Goal: Find specific page/section: Find specific page/section

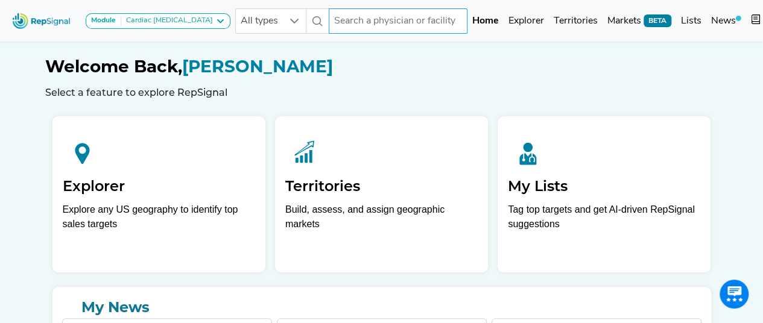
click at [343, 19] on input "text" at bounding box center [398, 20] width 139 height 25
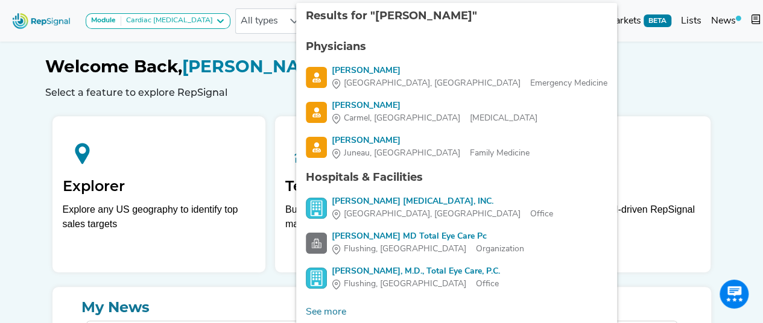
type input "[PERSON_NAME]"
drag, startPoint x: 577, startPoint y: 56, endPoint x: 564, endPoint y: 55, distance: 12.1
click at [576, 57] on h1 "Welcome Back, [PERSON_NAME]" at bounding box center [381, 67] width 673 height 21
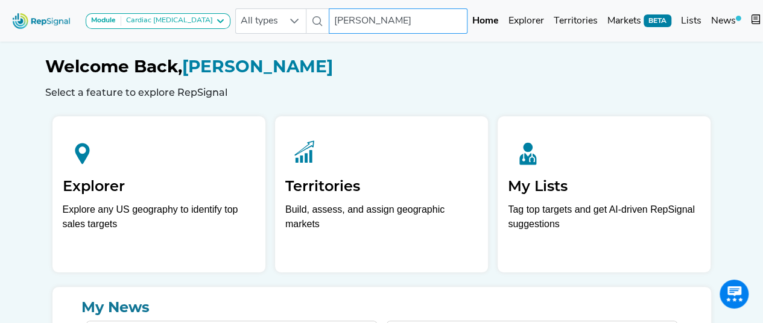
click at [377, 21] on input "[PERSON_NAME]" at bounding box center [398, 20] width 139 height 25
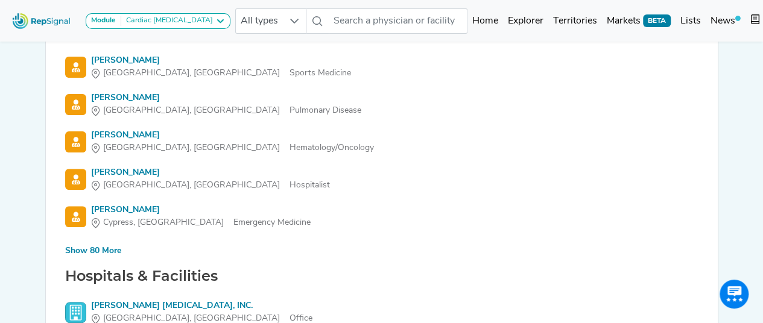
click at [94, 253] on div "Show 80 More" at bounding box center [93, 251] width 56 height 13
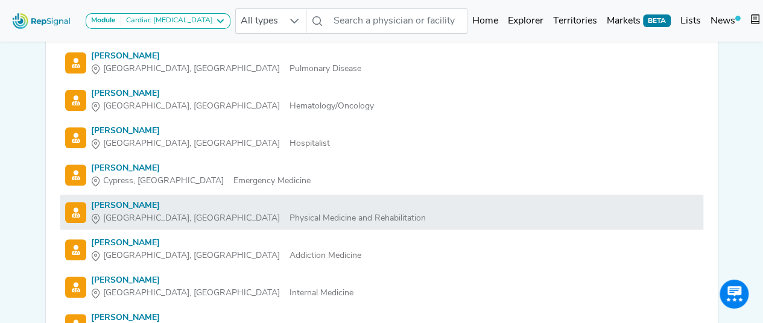
scroll to position [181, 0]
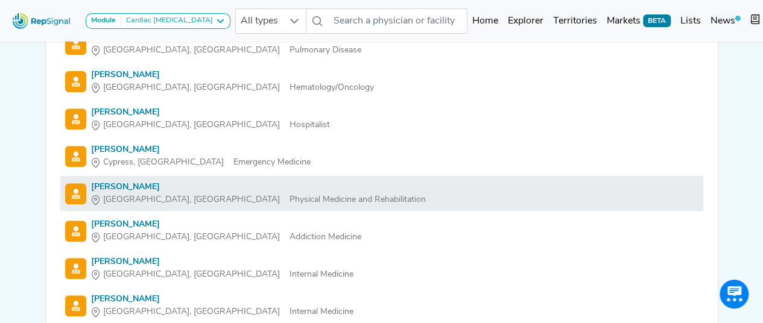
click at [95, 189] on div "[PERSON_NAME]" at bounding box center [258, 187] width 335 height 13
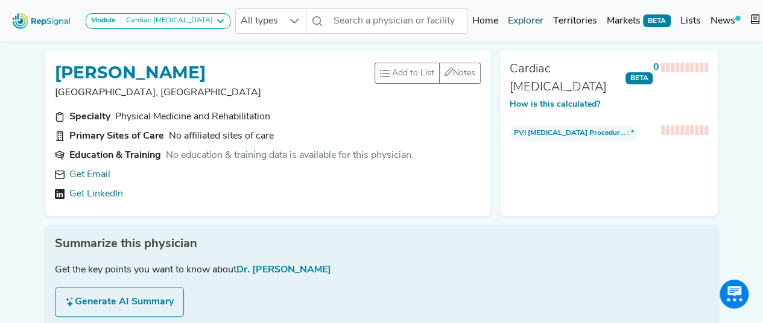
click at [503, 16] on link "Explorer" at bounding box center [525, 21] width 45 height 24
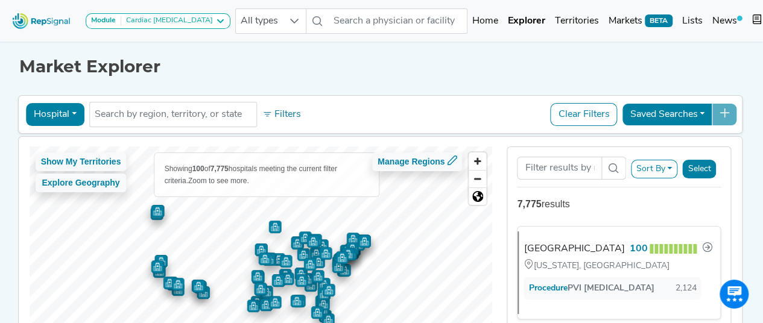
click at [174, 31] on div "Module Cardiac [MEDICAL_DATA] Arthroscopy [MEDICAL_DATA] [MEDICAL_DATA] Breast …" at bounding box center [121, 21] width 228 height 32
click at [170, 24] on div "Cardiac [MEDICAL_DATA]" at bounding box center [167, 21] width 92 height 10
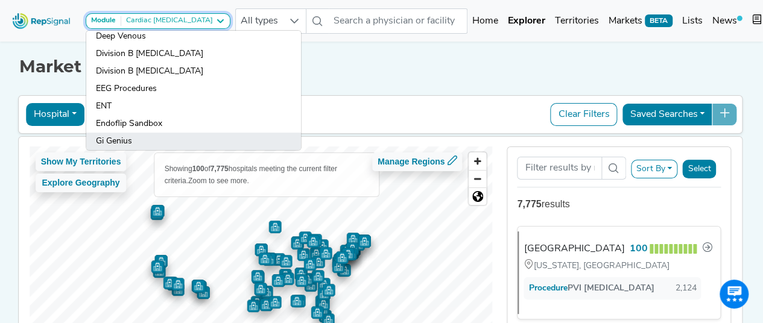
scroll to position [146, 0]
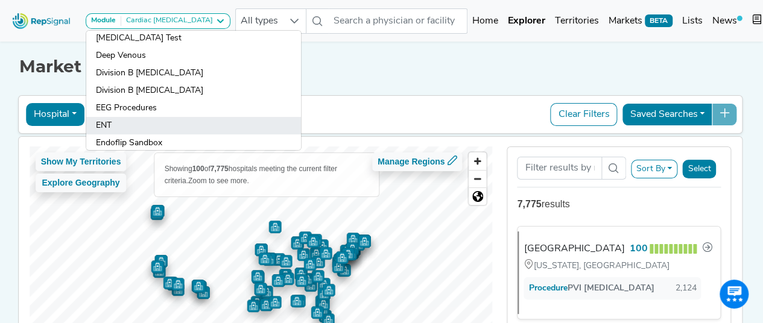
drag, startPoint x: 145, startPoint y: 124, endPoint x: 154, endPoint y: 121, distance: 10.1
click at [144, 124] on link "ENT" at bounding box center [193, 125] width 215 height 17
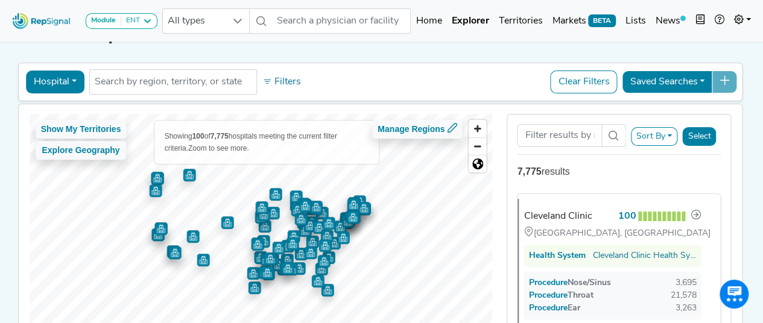
scroll to position [60, 0]
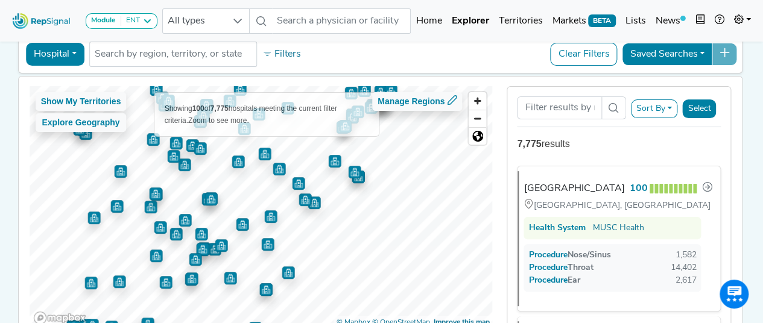
click at [264, 240] on img "Map marker" at bounding box center [267, 244] width 13 height 13
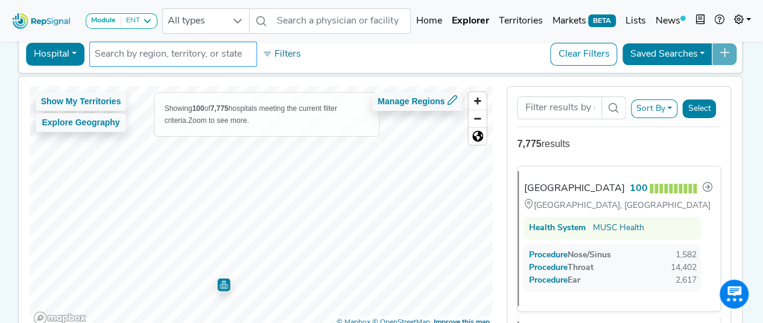
click at [225, 47] on div "Hospital Physician Hospital ASC Office Health System No results found Filters C…" at bounding box center [380, 186] width 725 height 306
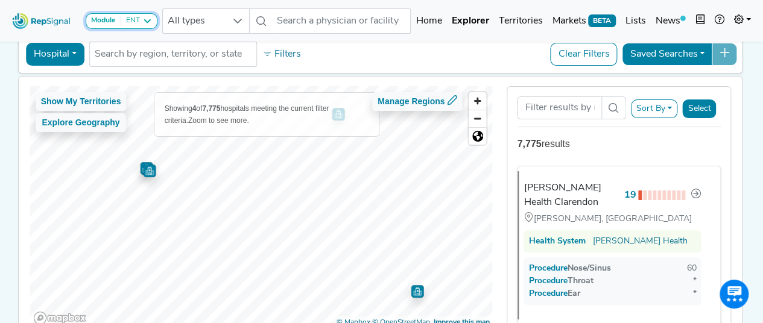
click at [136, 22] on div "ENT" at bounding box center [130, 21] width 19 height 10
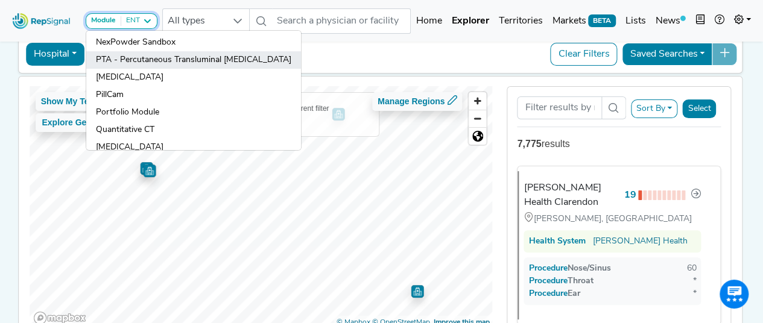
scroll to position [327, 0]
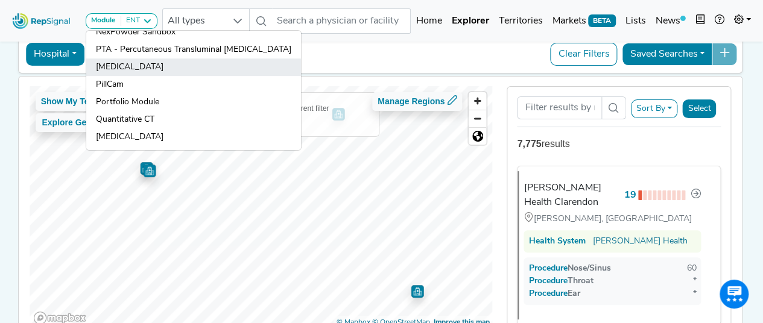
drag, startPoint x: 139, startPoint y: 60, endPoint x: 145, endPoint y: 53, distance: 9.0
click at [139, 60] on link "[MEDICAL_DATA]" at bounding box center [193, 67] width 215 height 17
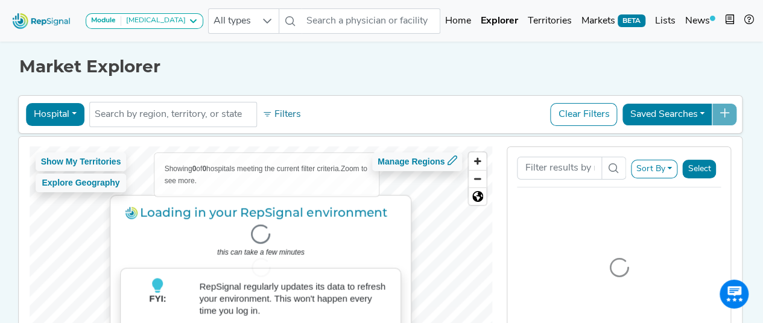
scroll to position [134, 0]
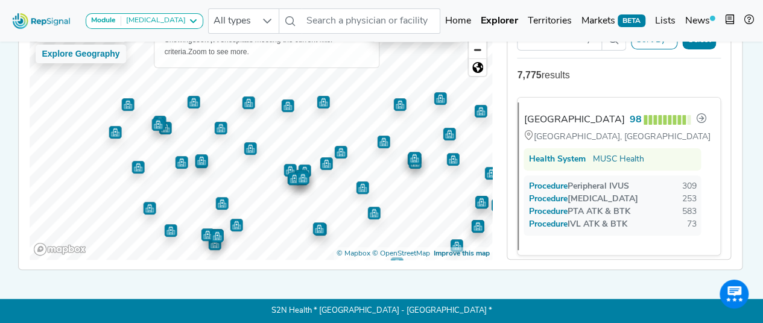
click at [341, 249] on div "Show My Territories Explore Geography Showing 85 of 7,775 hospitals meeting the…" at bounding box center [261, 138] width 463 height 242
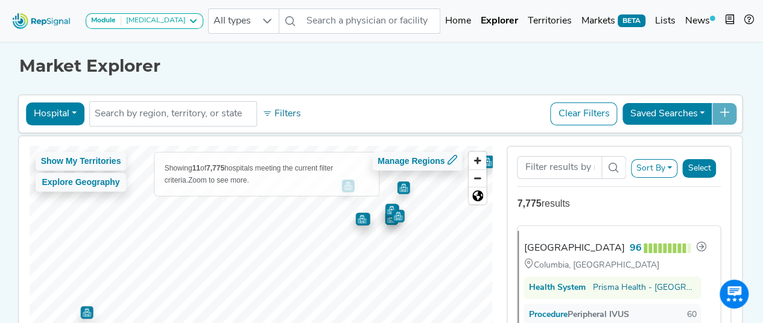
scroll to position [0, 0]
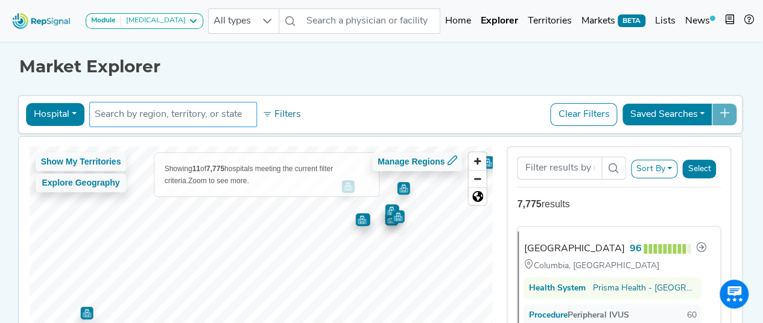
click at [184, 113] on input "text" at bounding box center [173, 114] width 157 height 14
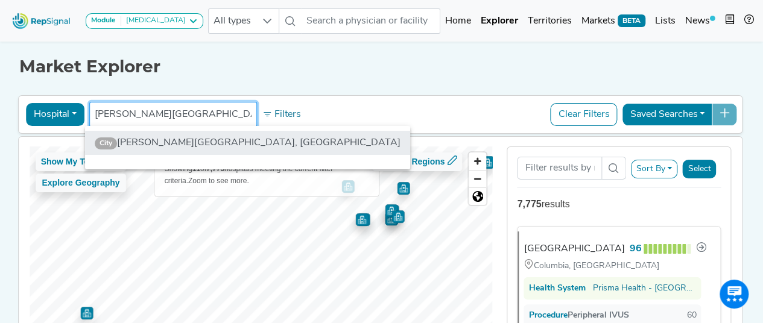
type input "[PERSON_NAME][GEOGRAPHIC_DATA]"
click at [151, 141] on li "[GEOGRAPHIC_DATA], [GEOGRAPHIC_DATA]" at bounding box center [247, 143] width 325 height 24
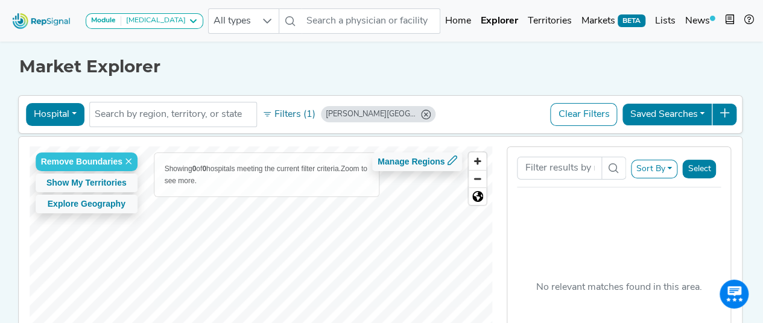
click at [310, 160] on div "Remove Boundaries Show My Territories Explore Geography Showing 0 of 0 hospital…" at bounding box center [261, 268] width 463 height 242
click at [128, 162] on icon at bounding box center [128, 161] width 7 height 7
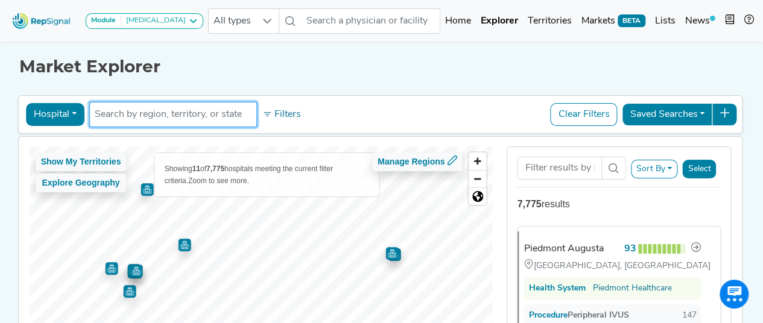
click at [180, 111] on input "text" at bounding box center [173, 114] width 157 height 14
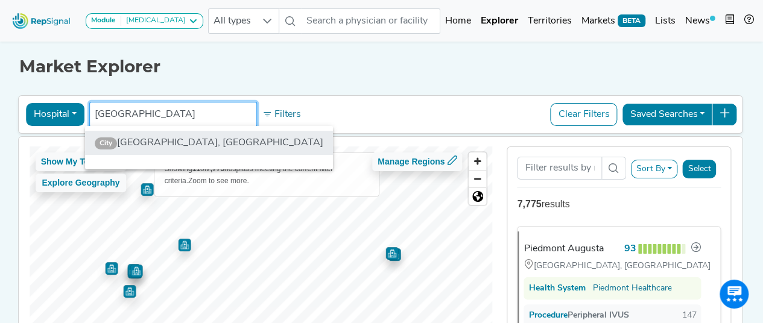
type input "[GEOGRAPHIC_DATA]"
click at [183, 147] on li "City [GEOGRAPHIC_DATA], [GEOGRAPHIC_DATA]" at bounding box center [209, 143] width 248 height 24
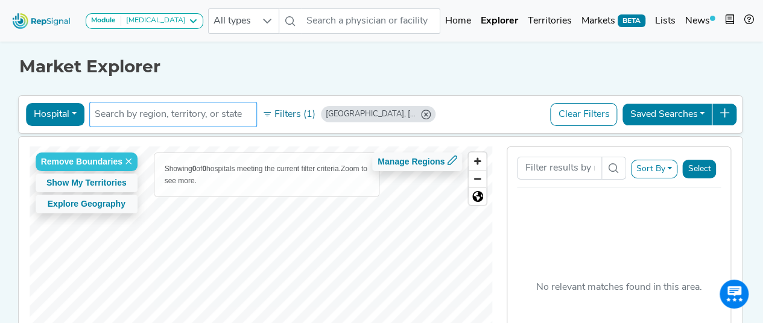
click at [200, 110] on input "text" at bounding box center [173, 114] width 157 height 14
click at [191, 120] on input "text" at bounding box center [173, 114] width 157 height 14
